Goal: Information Seeking & Learning: Learn about a topic

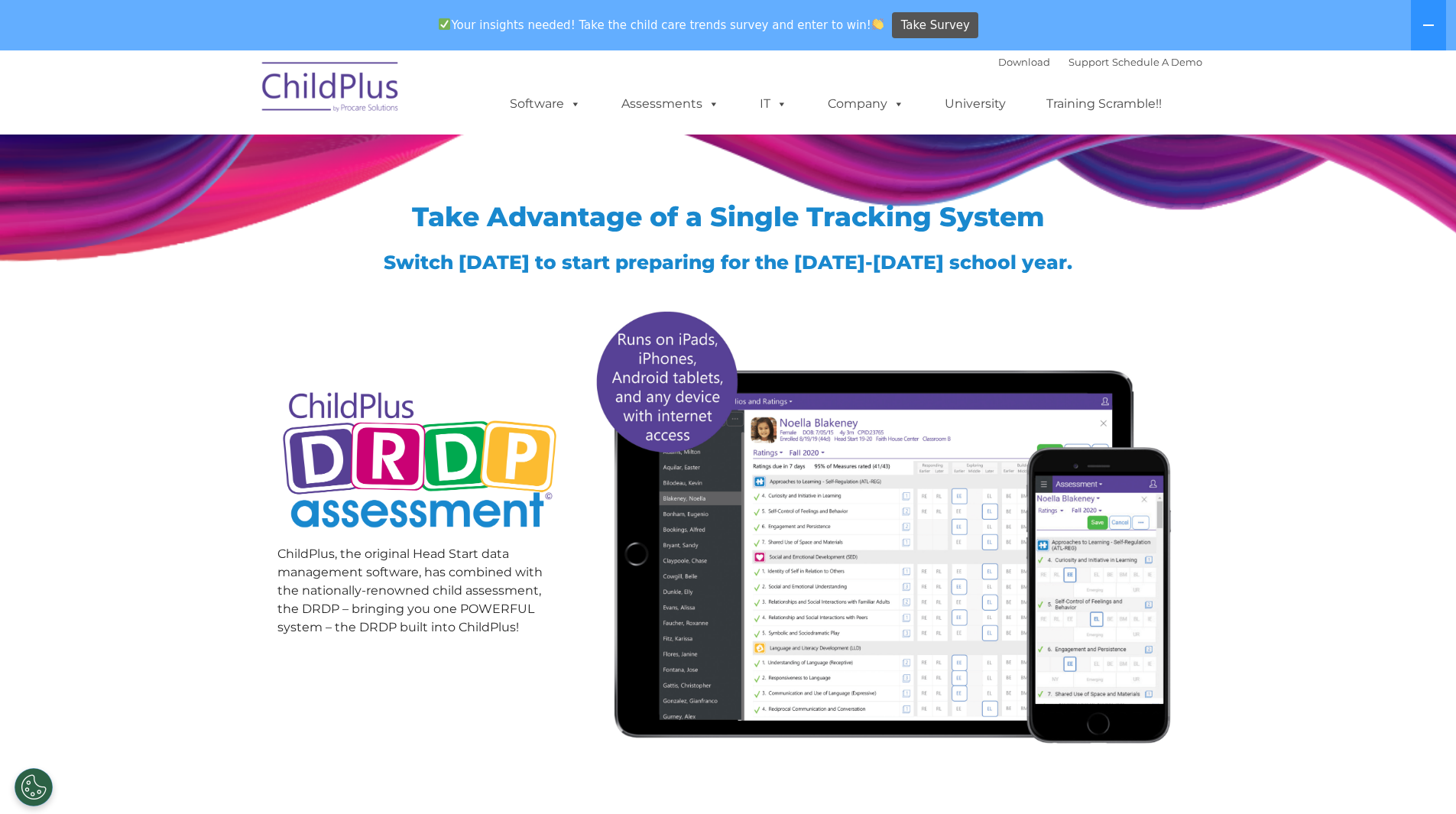
click at [327, 87] on img at bounding box center [331, 90] width 153 height 76
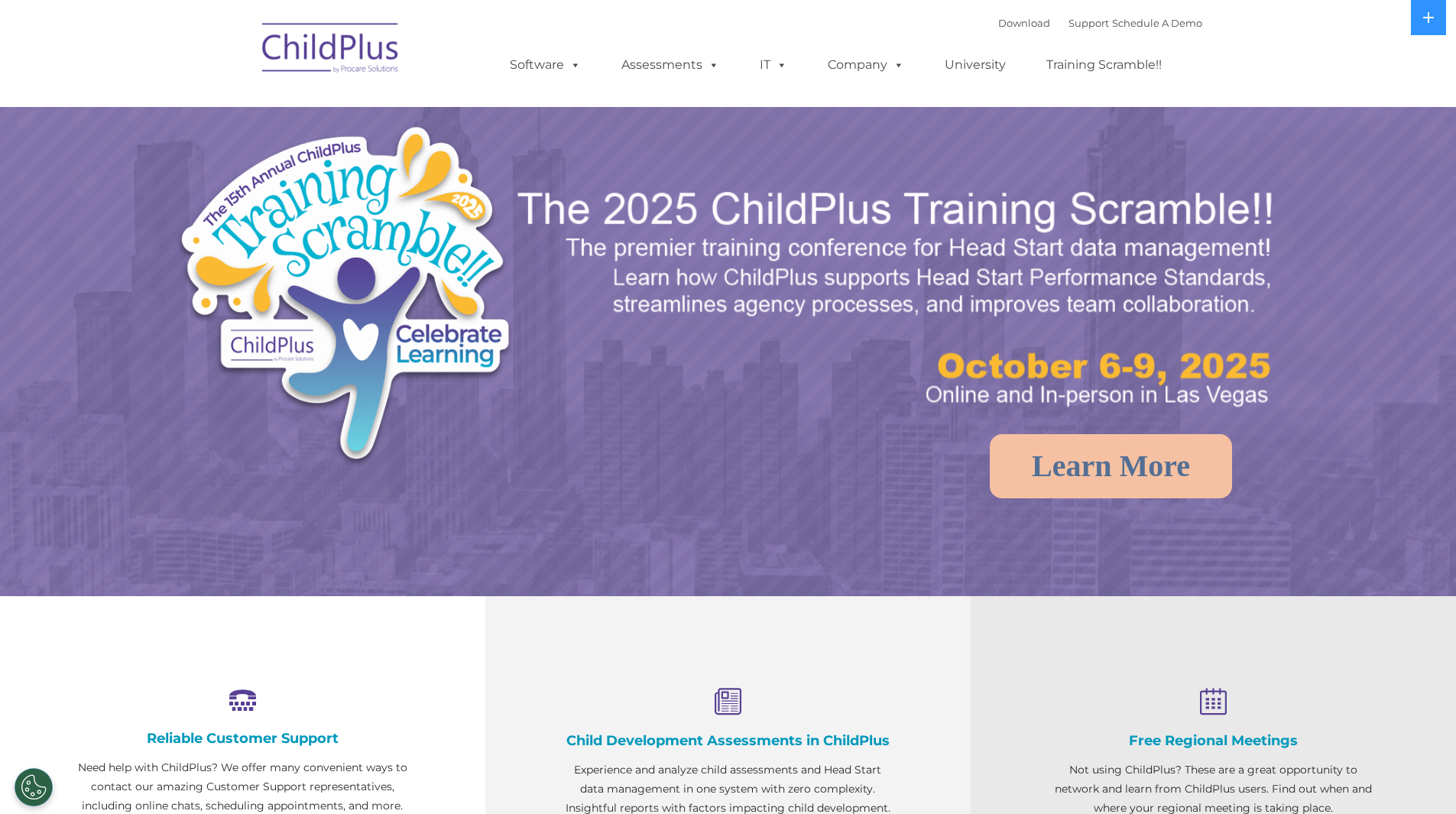
select select "MEDIUM"
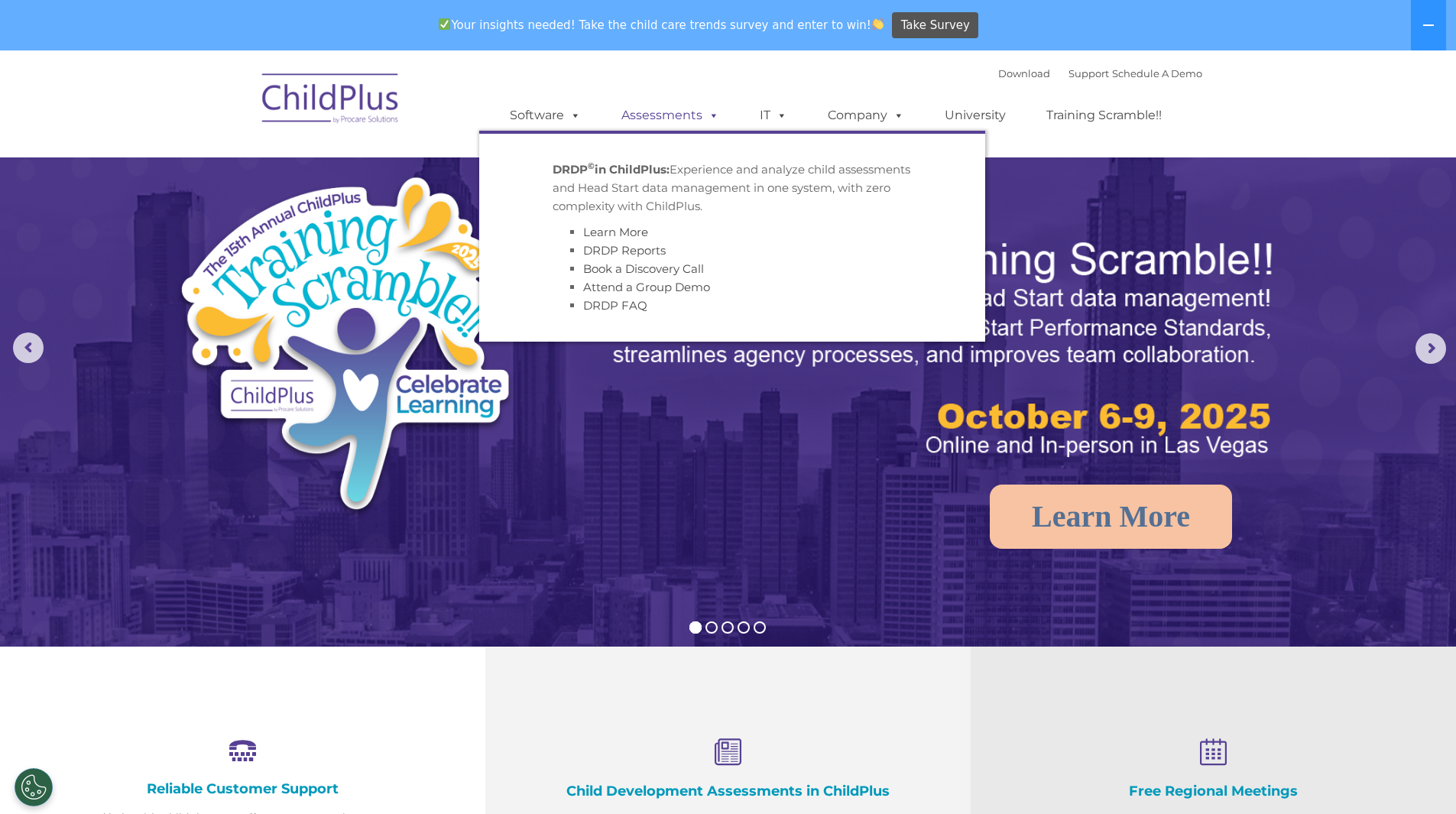
click at [646, 115] on link "Assessments" at bounding box center [671, 115] width 129 height 30
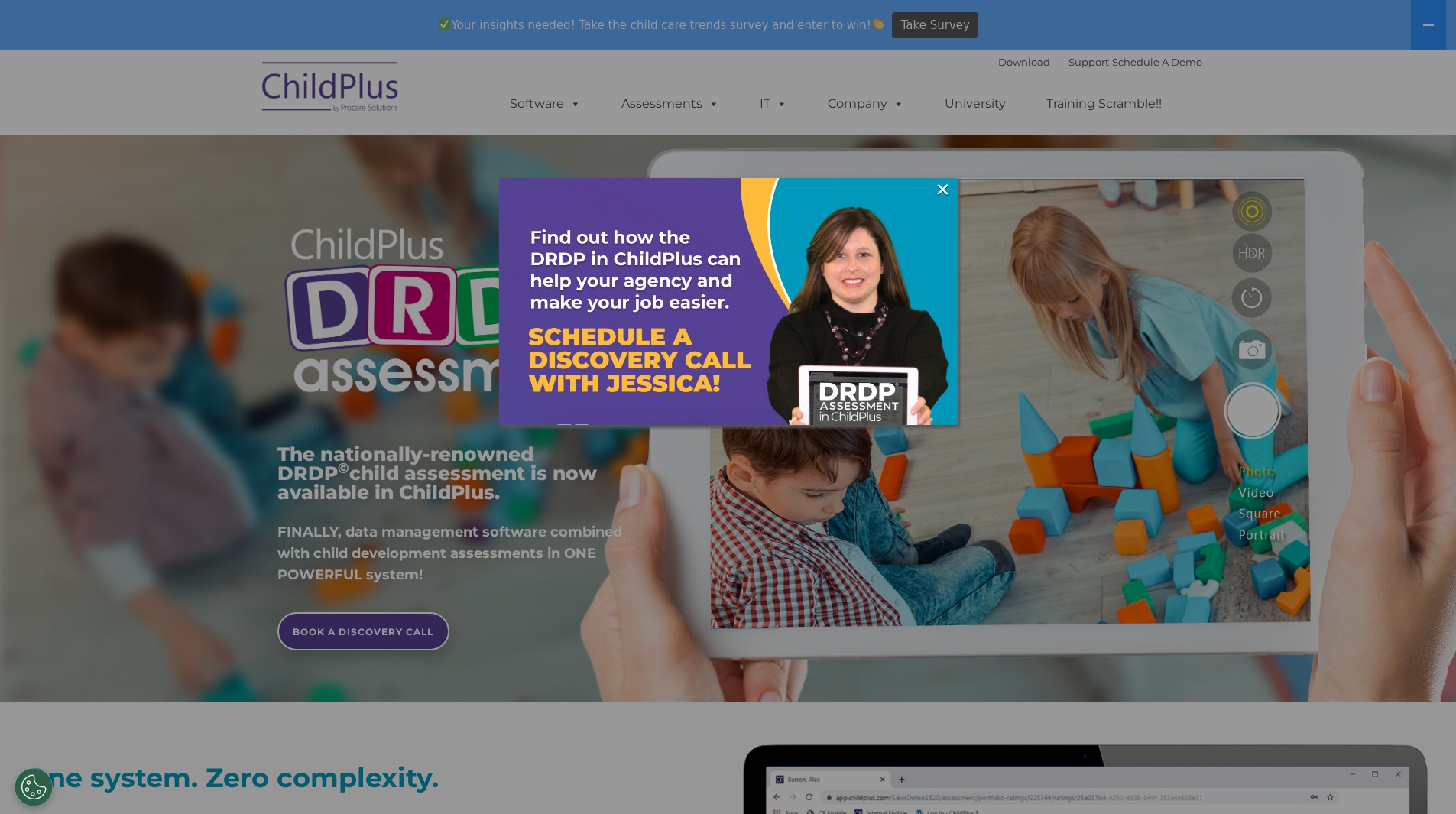
click at [1440, 23] on div at bounding box center [728, 407] width 1456 height 814
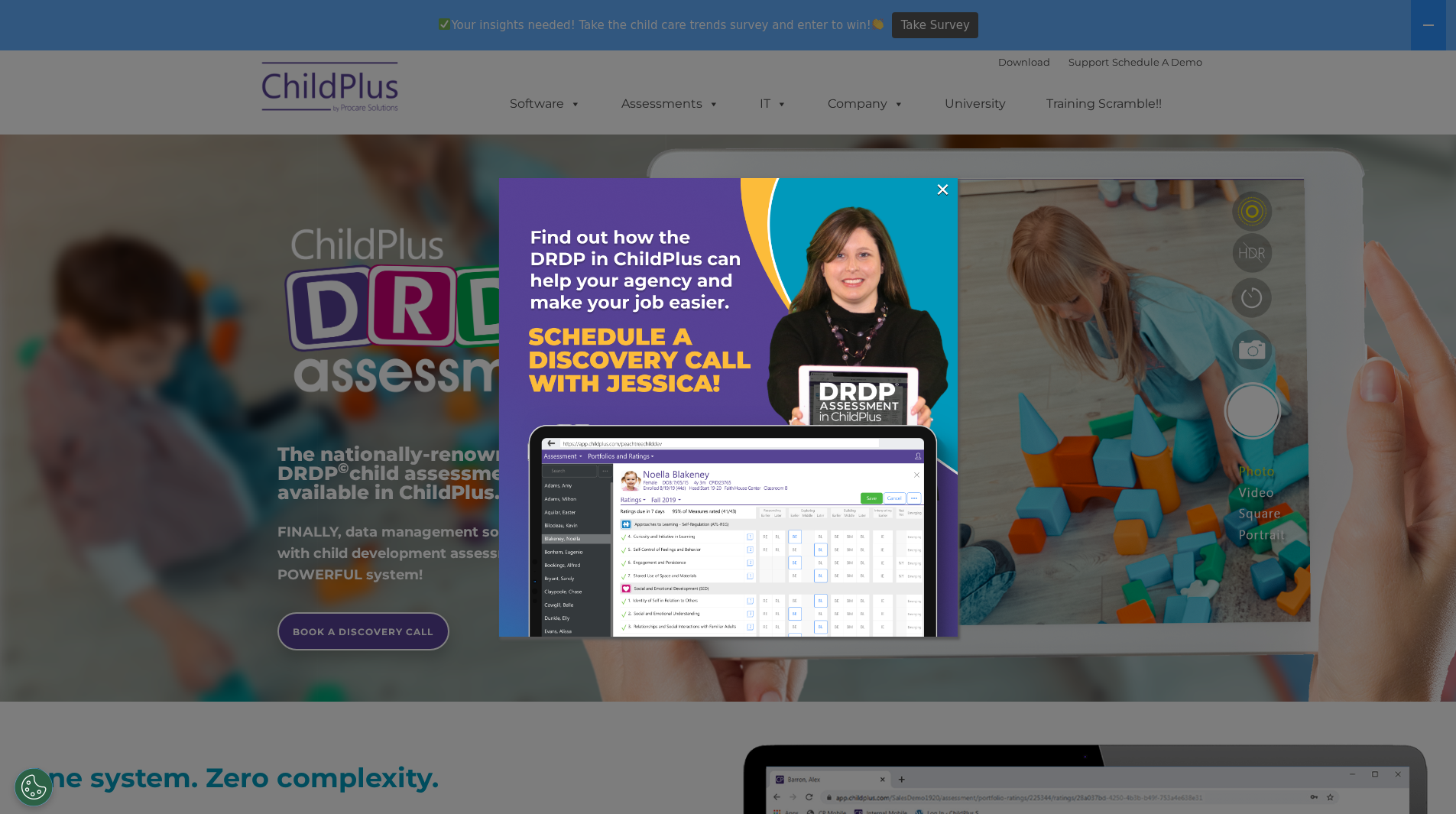
click at [1424, 22] on div at bounding box center [728, 407] width 1456 height 814
